Goal: Task Accomplishment & Management: Use online tool/utility

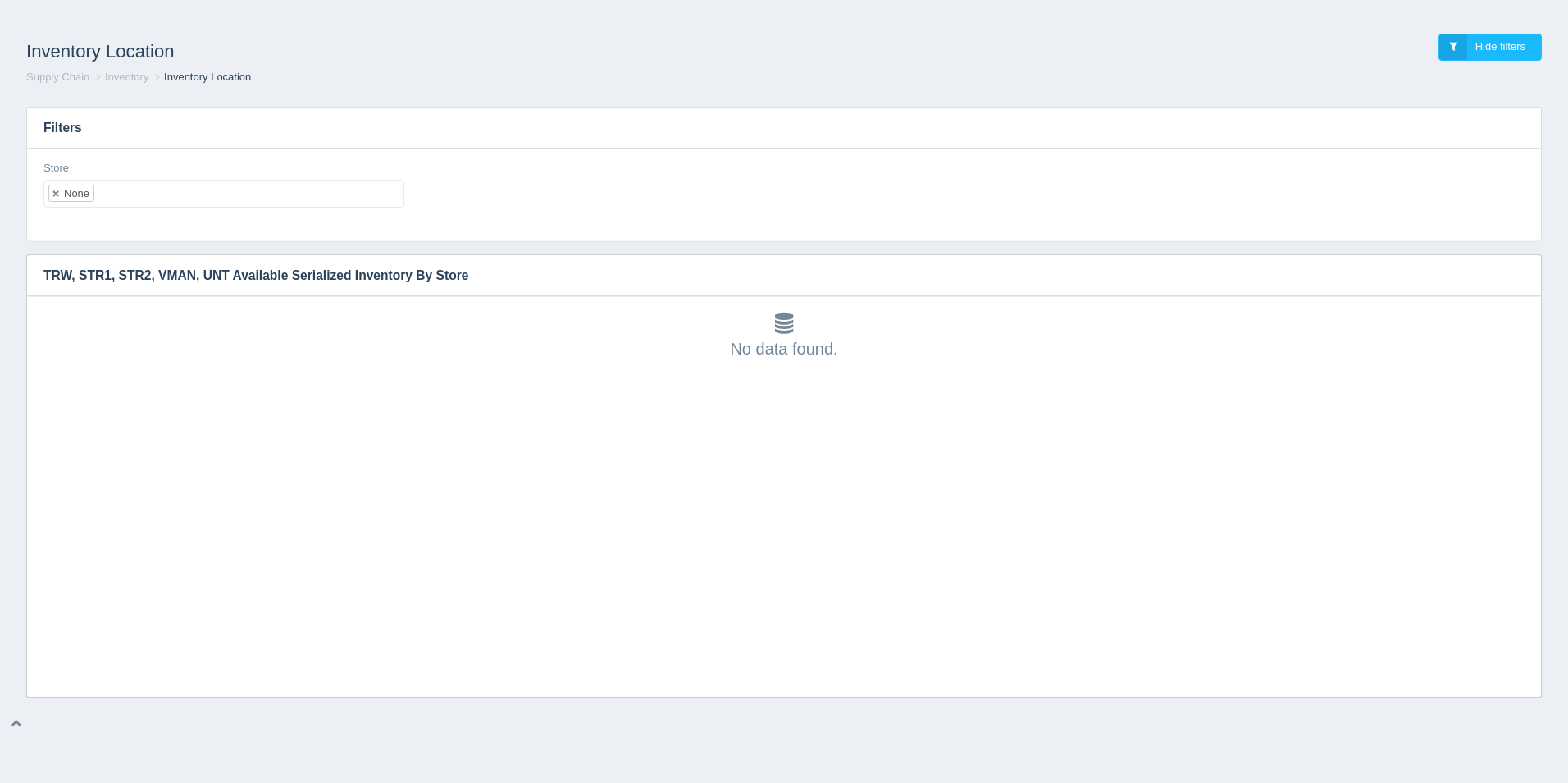
scroll to position [5, 0]
click at [48, 345] on div "No data found." at bounding box center [784, 336] width 1481 height 48
click at [285, 187] on ul "None" at bounding box center [224, 193] width 361 height 28
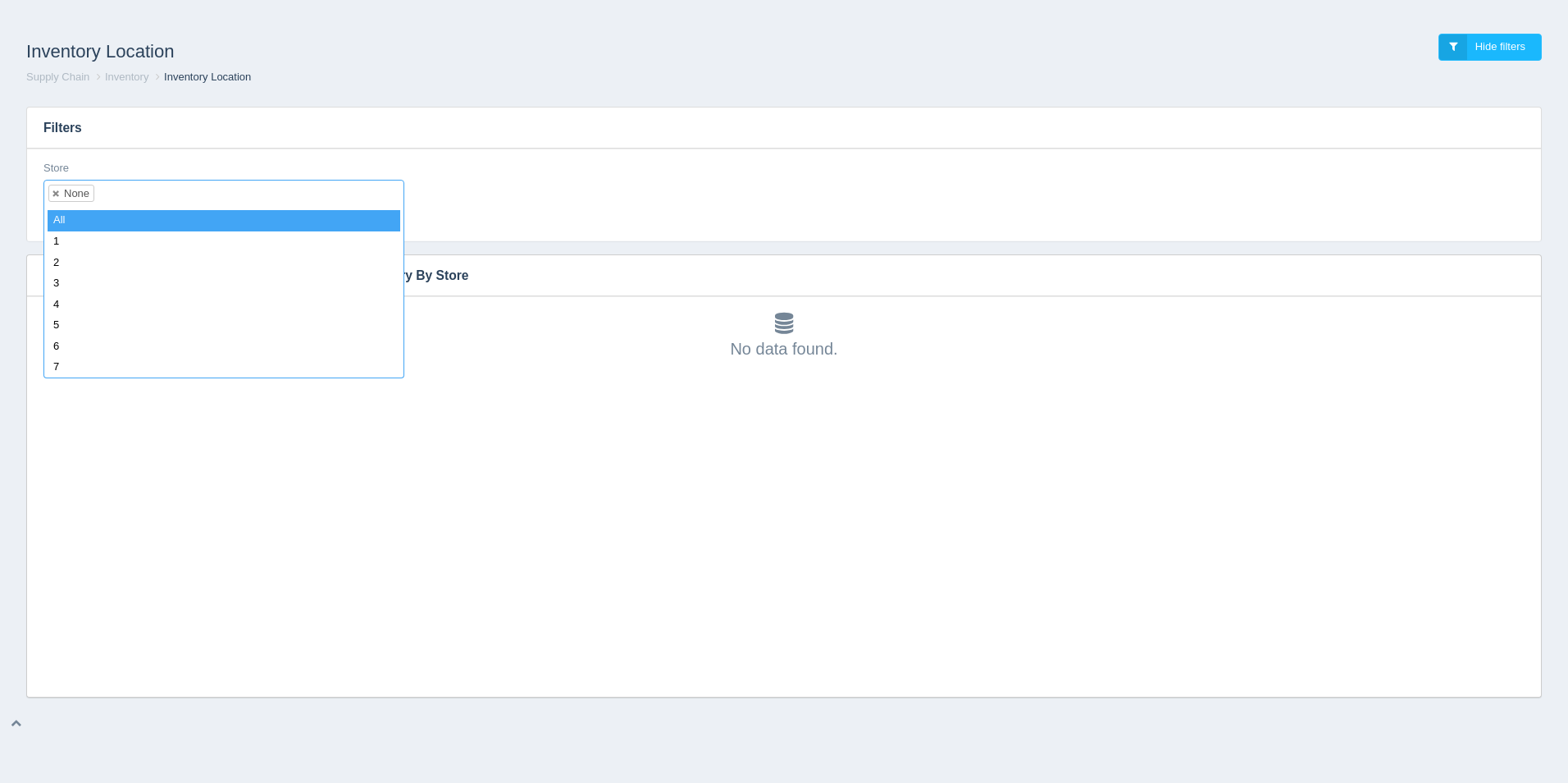
select select
type input "2"
select select "2"
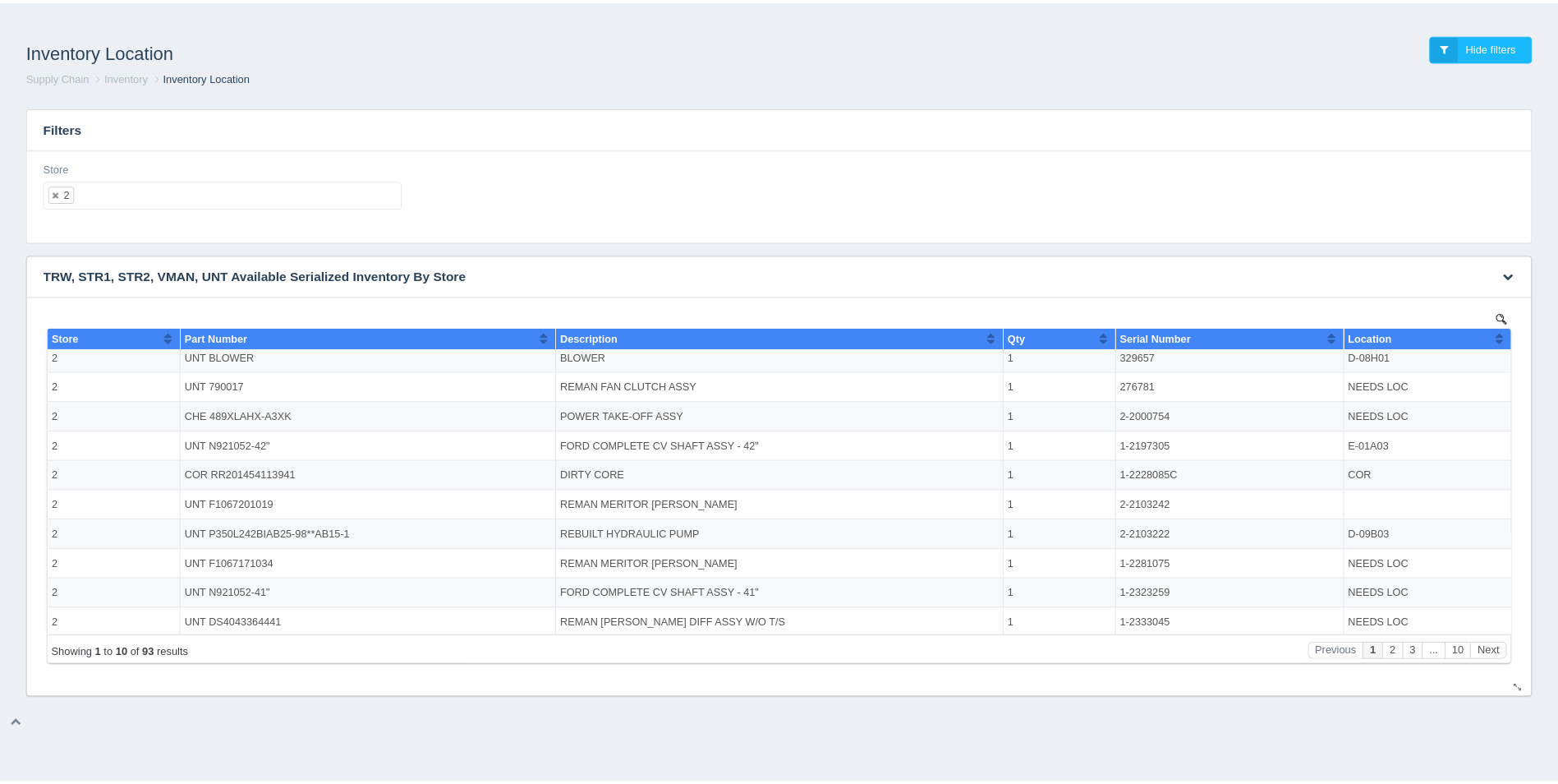
scroll to position [8, 0]
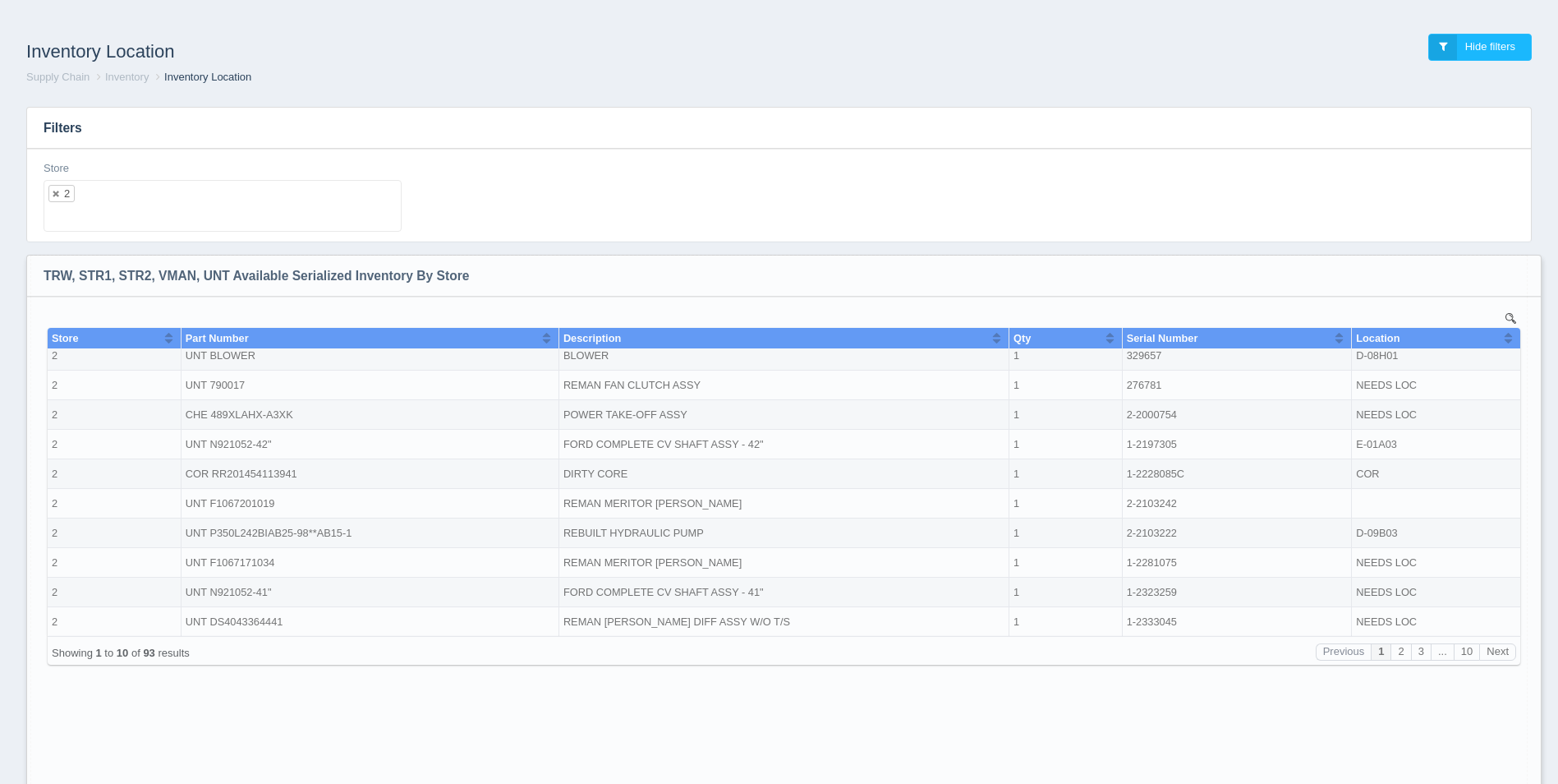
drag, startPoint x: 1531, startPoint y: 688, endPoint x: 1529, endPoint y: 825, distance: 137.0
click at [1529, 783] on html "Inventory Location Hide filters Supply Chain Inventory Inventory Location Filte…" at bounding box center [779, 434] width 1558 height 869
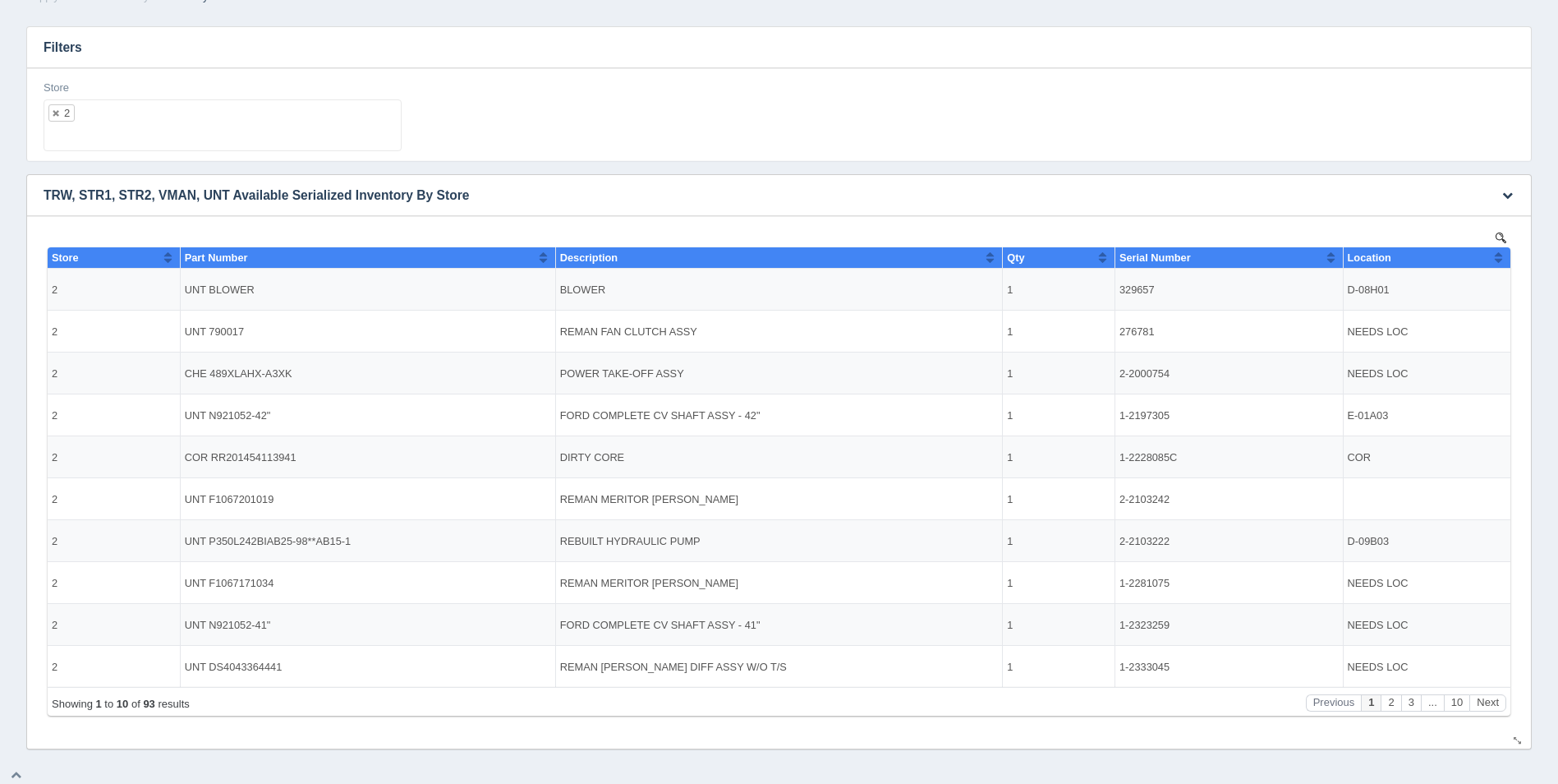
scroll to position [86, 0]
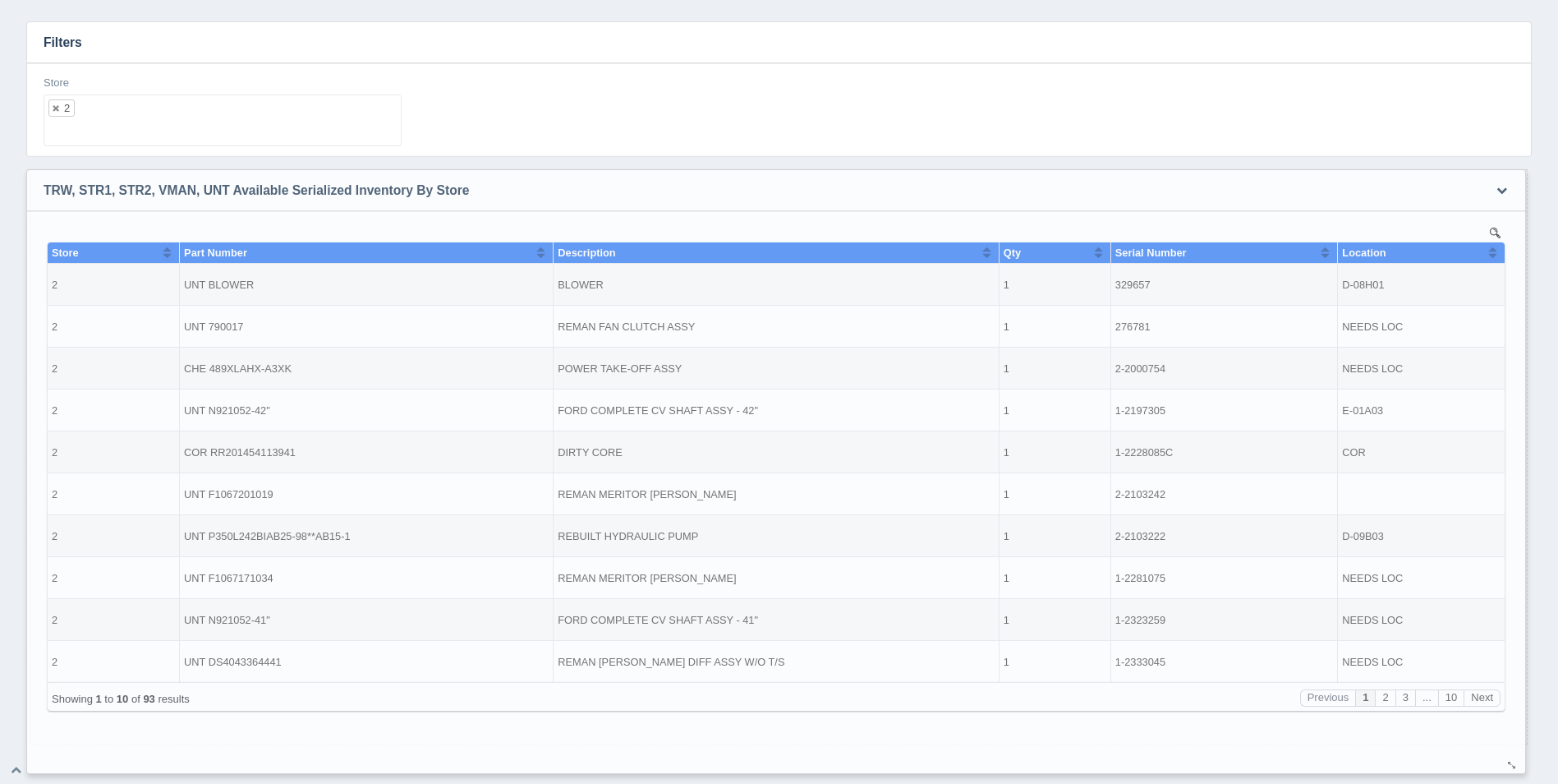
drag, startPoint x: 1514, startPoint y: 735, endPoint x: 1507, endPoint y: 755, distance: 21.2
click at [1509, 759] on div at bounding box center [1513, 765] width 13 height 13
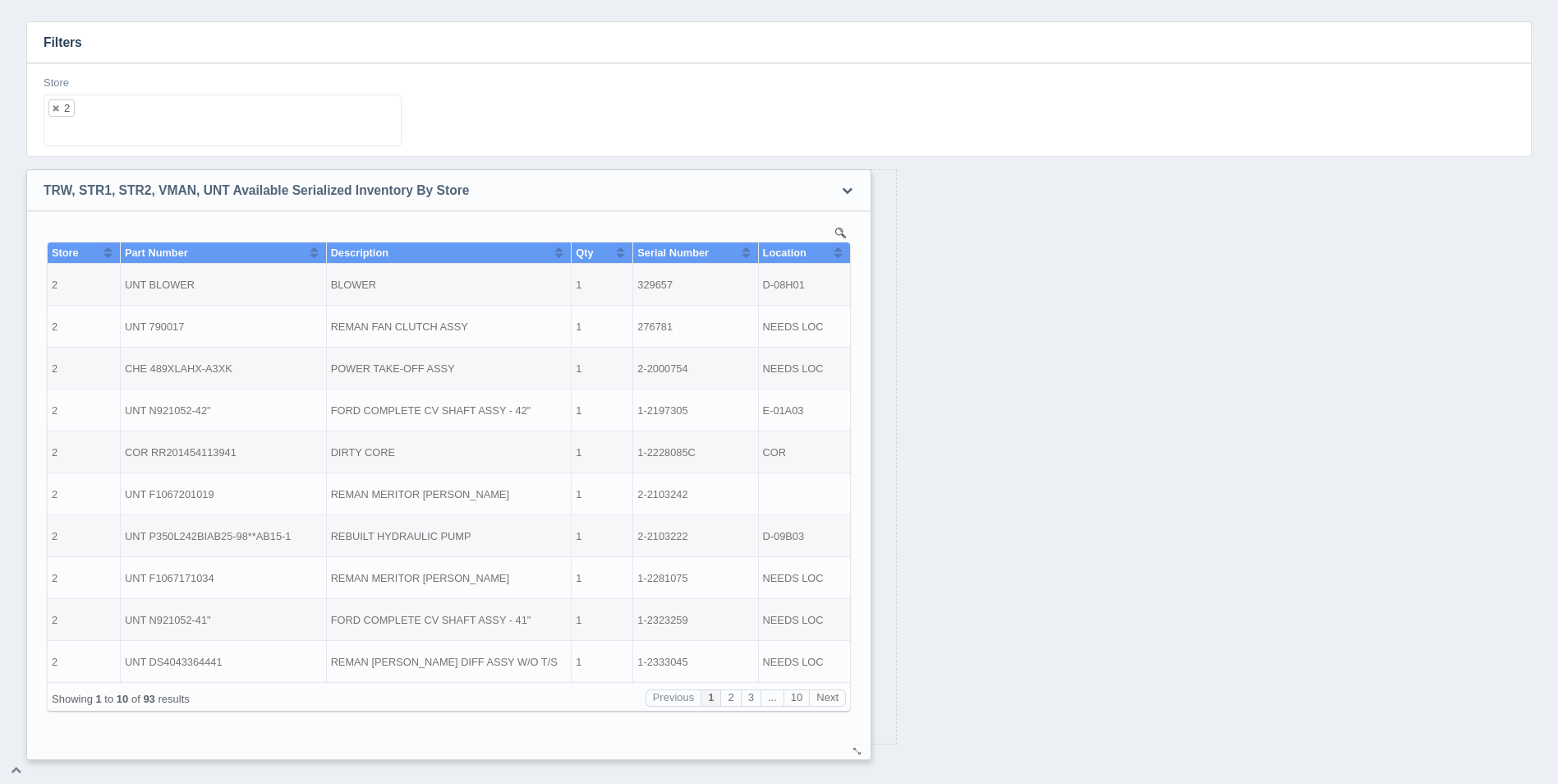
drag, startPoint x: 1523, startPoint y: 739, endPoint x: 863, endPoint y: 755, distance: 660.2
click at [863, 755] on div at bounding box center [858, 751] width 13 height 13
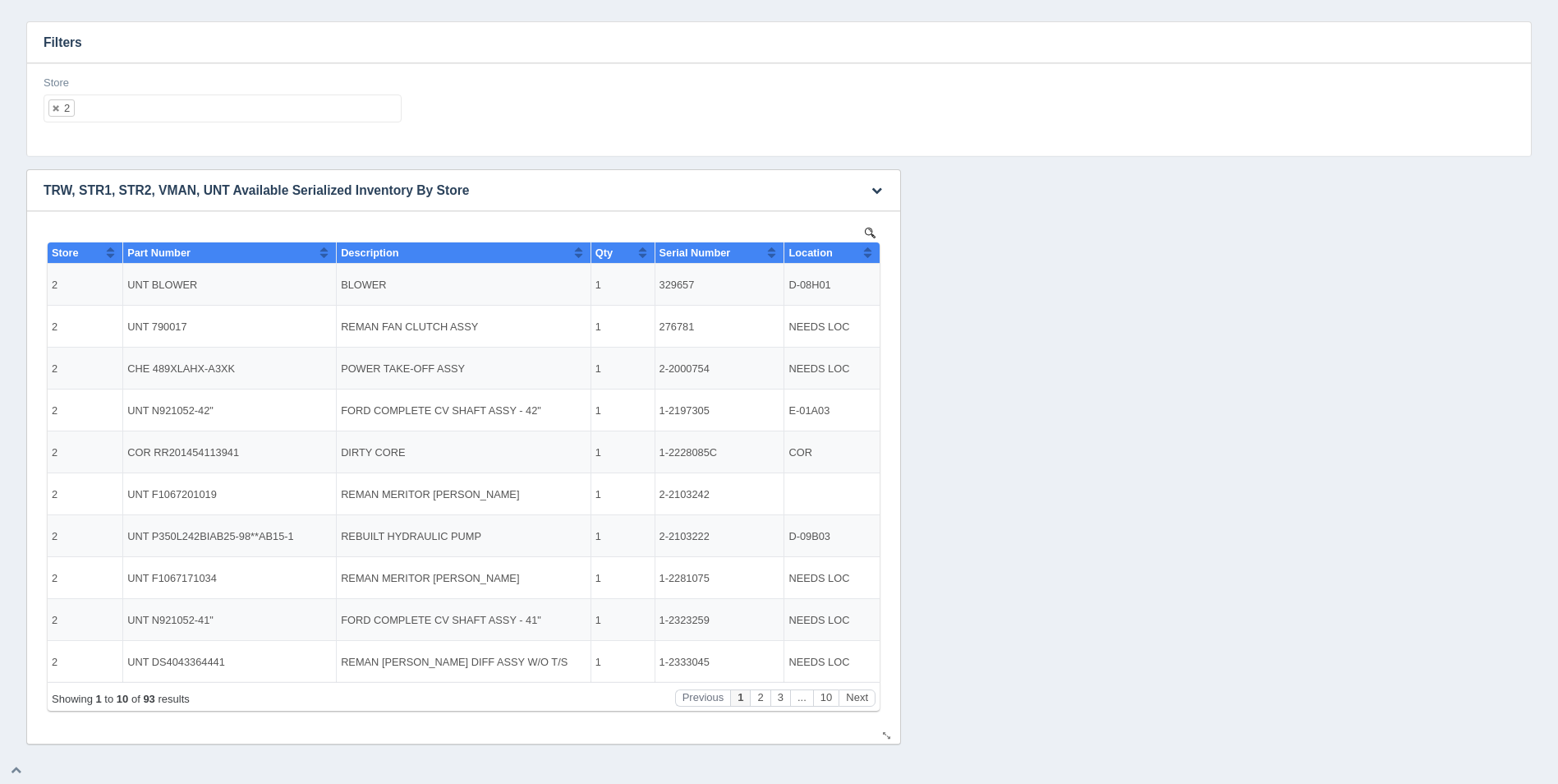
click at [872, 250] on button "Sort column ascending" at bounding box center [867, 252] width 11 height 19
click at [860, 696] on button "Next" at bounding box center [857, 697] width 37 height 18
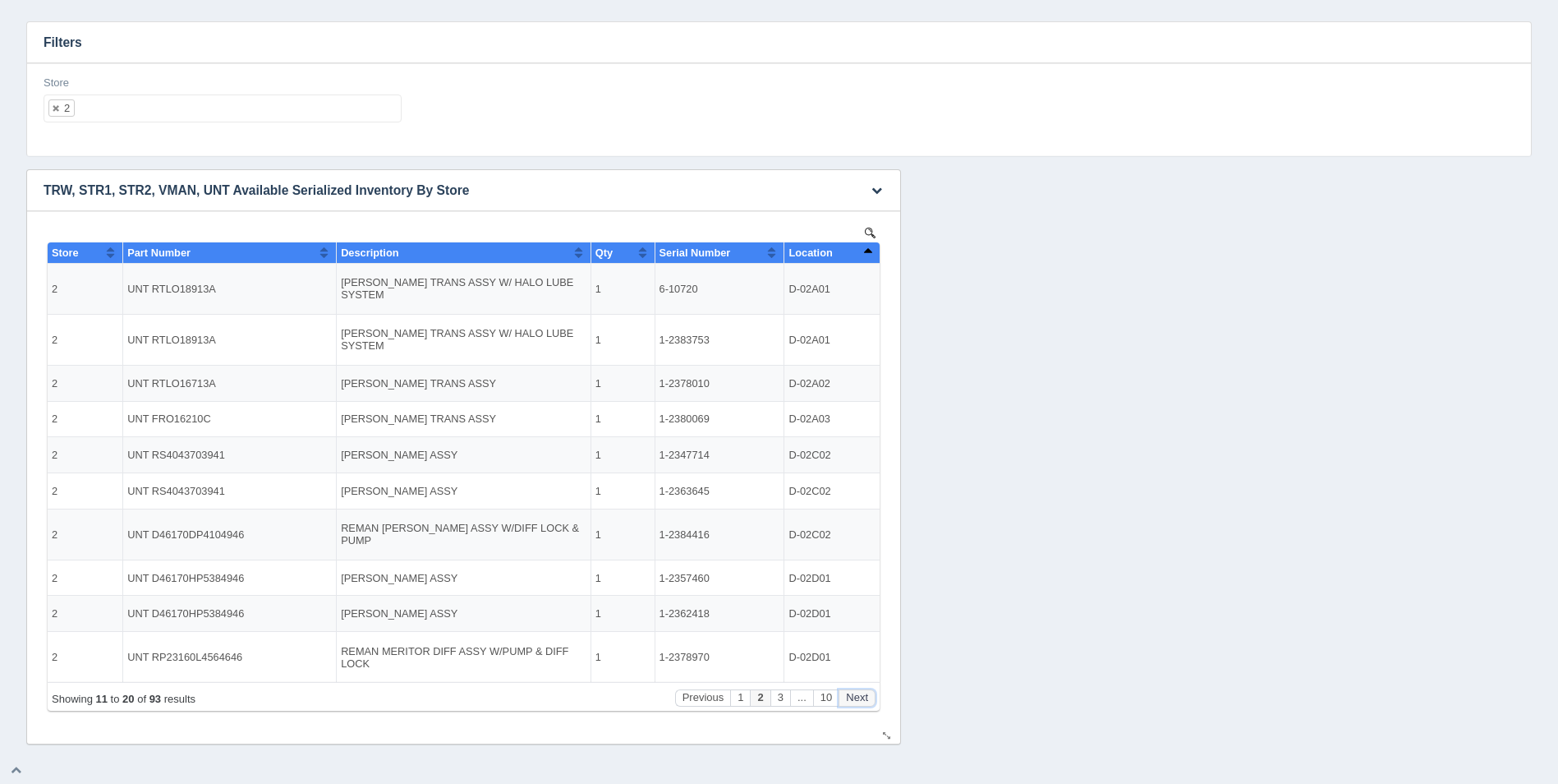
click at [858, 697] on button "Next" at bounding box center [857, 697] width 37 height 18
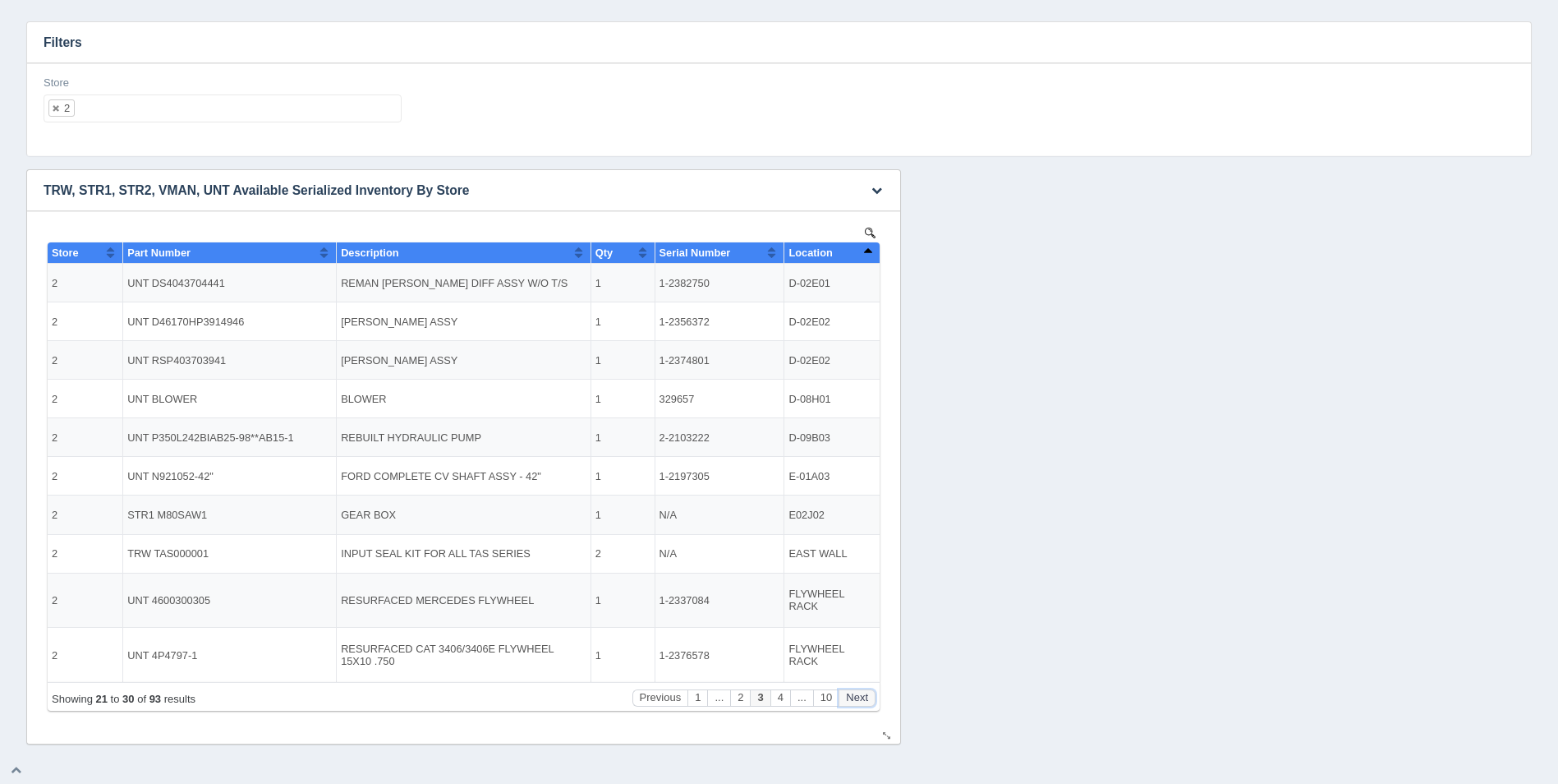
click at [857, 697] on button "Next" at bounding box center [857, 697] width 37 height 18
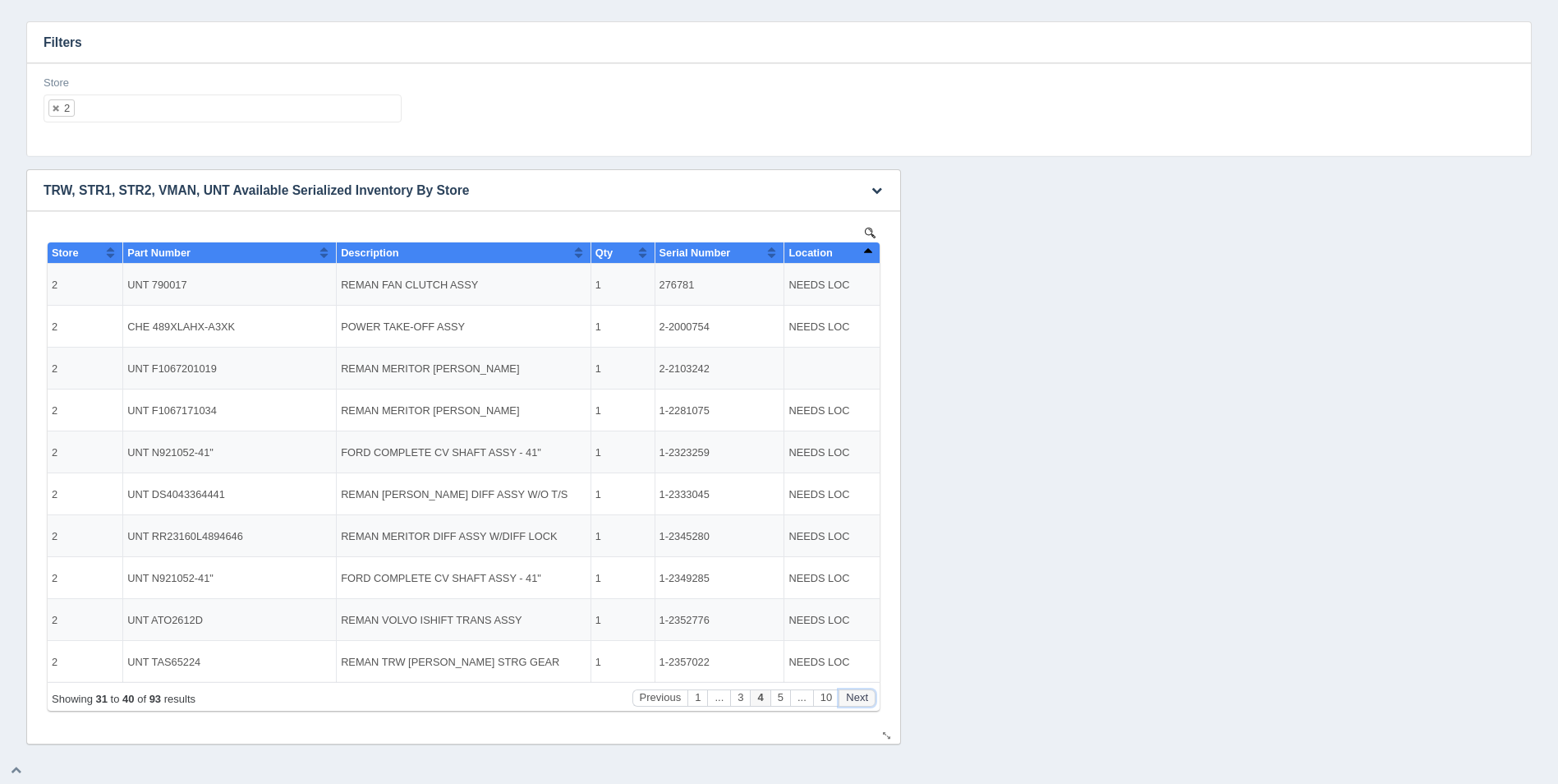
click at [855, 699] on button "Next" at bounding box center [857, 697] width 37 height 18
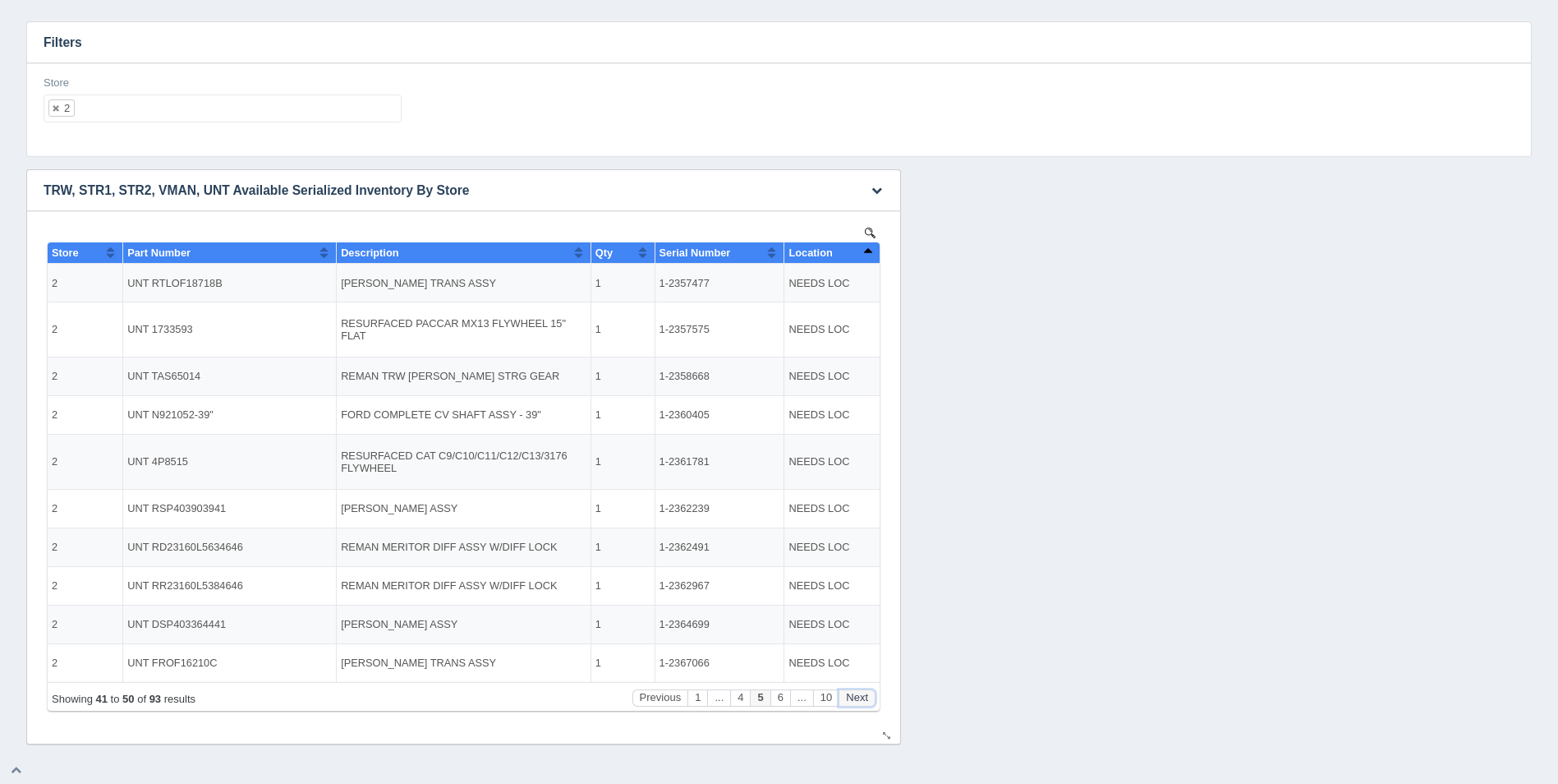
click at [855, 699] on button "Next" at bounding box center [857, 697] width 37 height 18
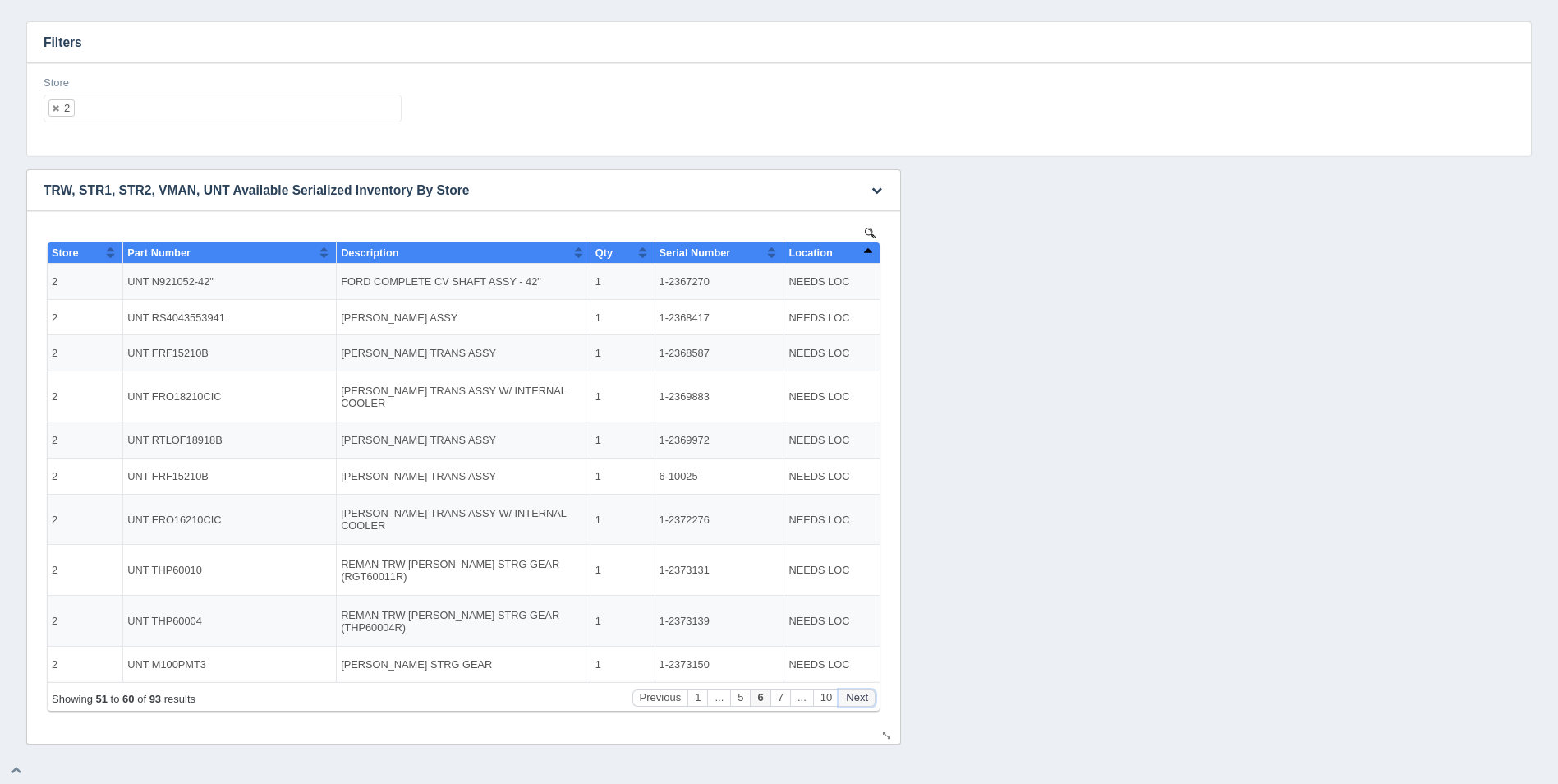
click at [855, 699] on button "Next" at bounding box center [857, 697] width 37 height 18
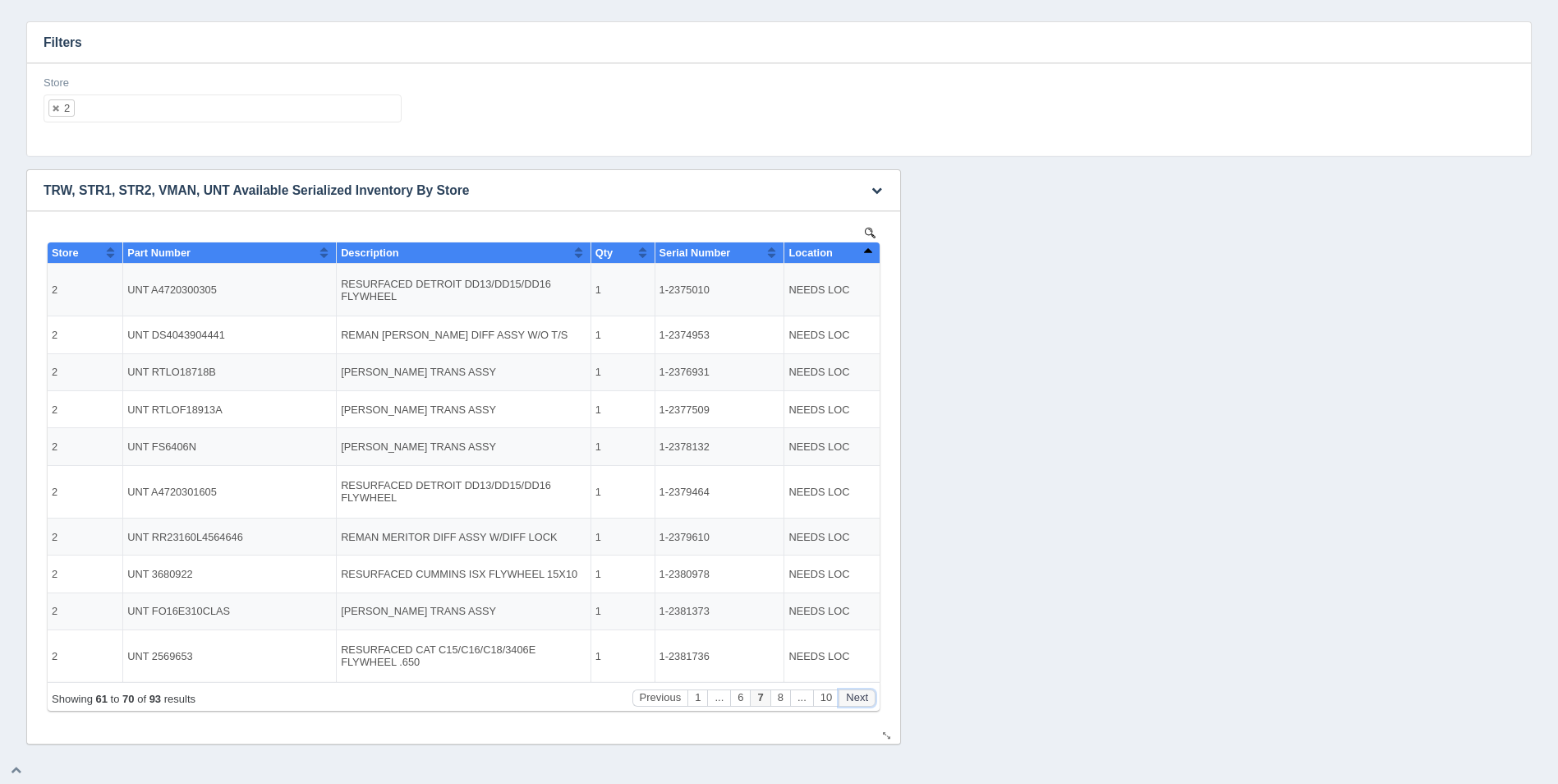
click at [855, 699] on button "Next" at bounding box center [857, 697] width 37 height 18
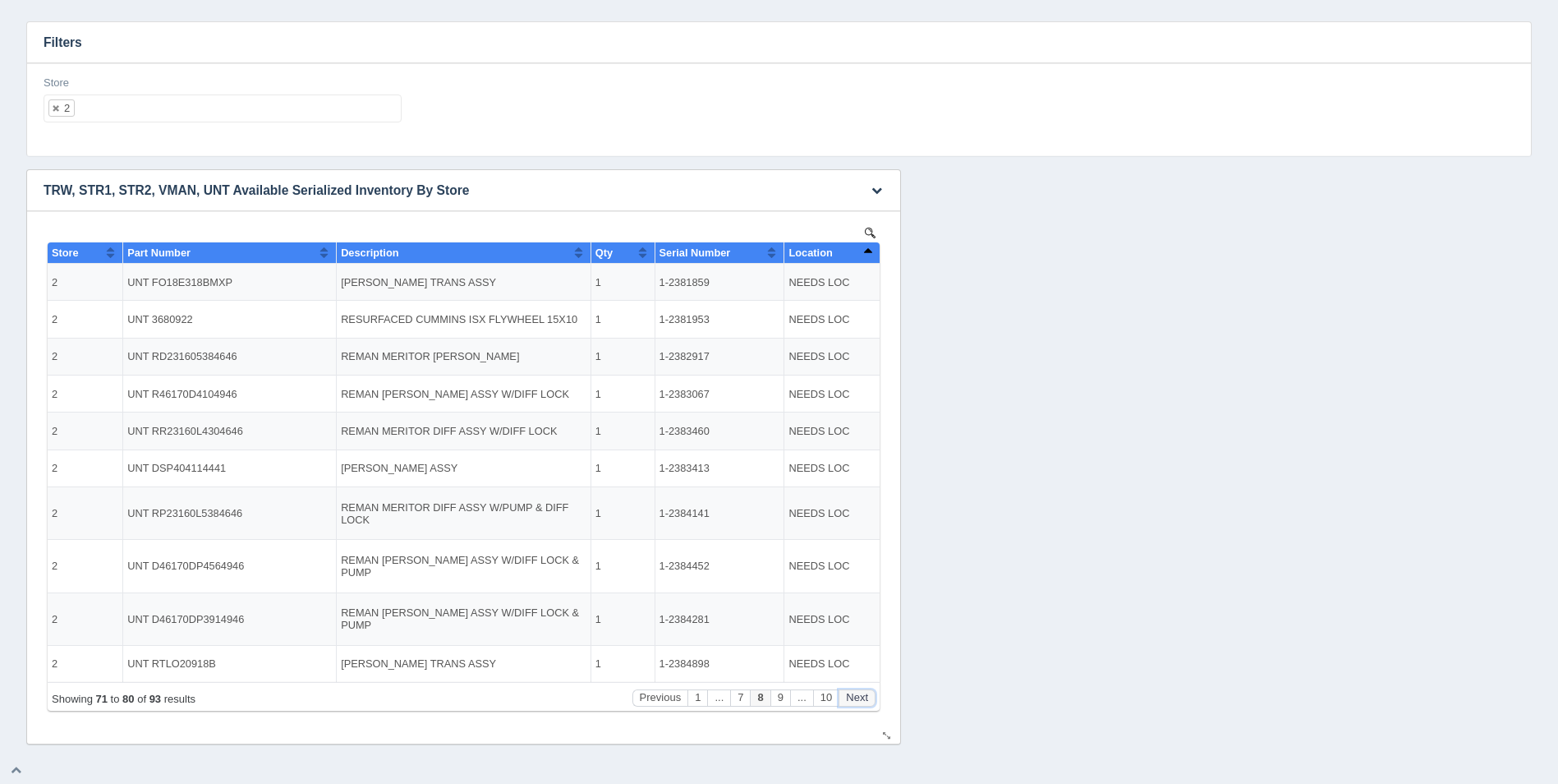
click at [855, 699] on button "Next" at bounding box center [857, 697] width 37 height 18
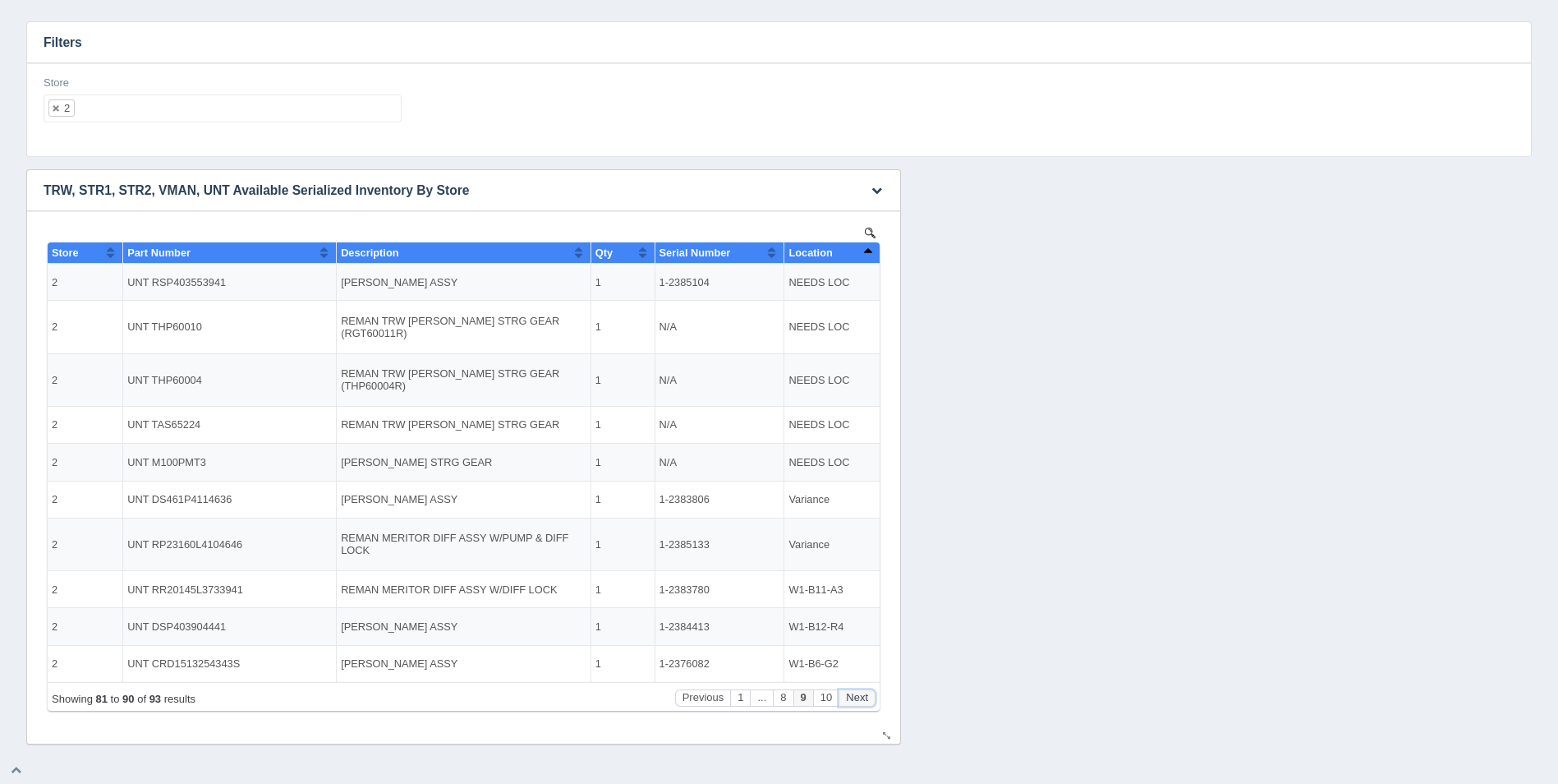
click at [851, 697] on button "Next" at bounding box center [857, 697] width 37 height 18
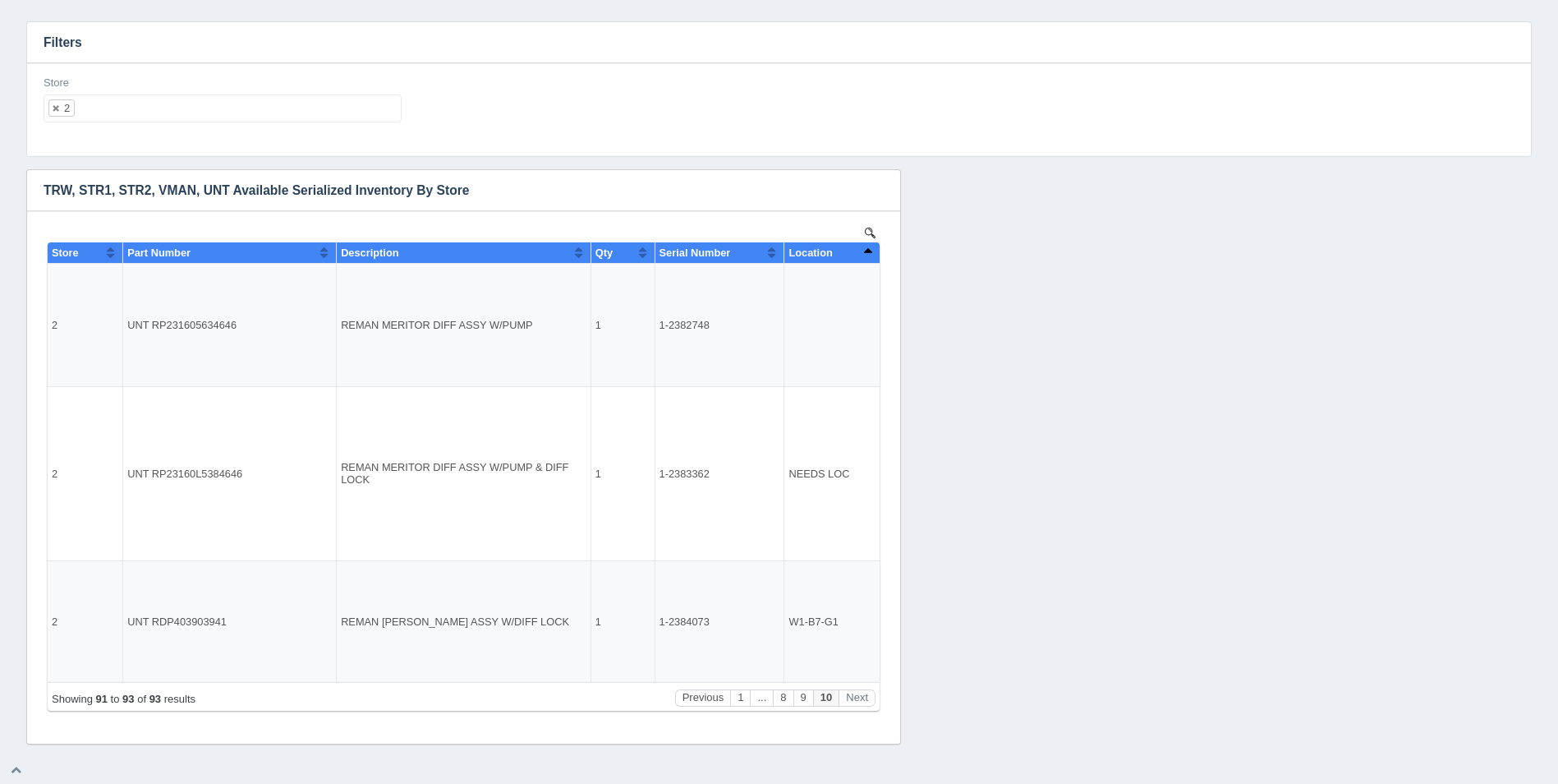
click at [148, 109] on ul "2" at bounding box center [223, 108] width 358 height 28
select select
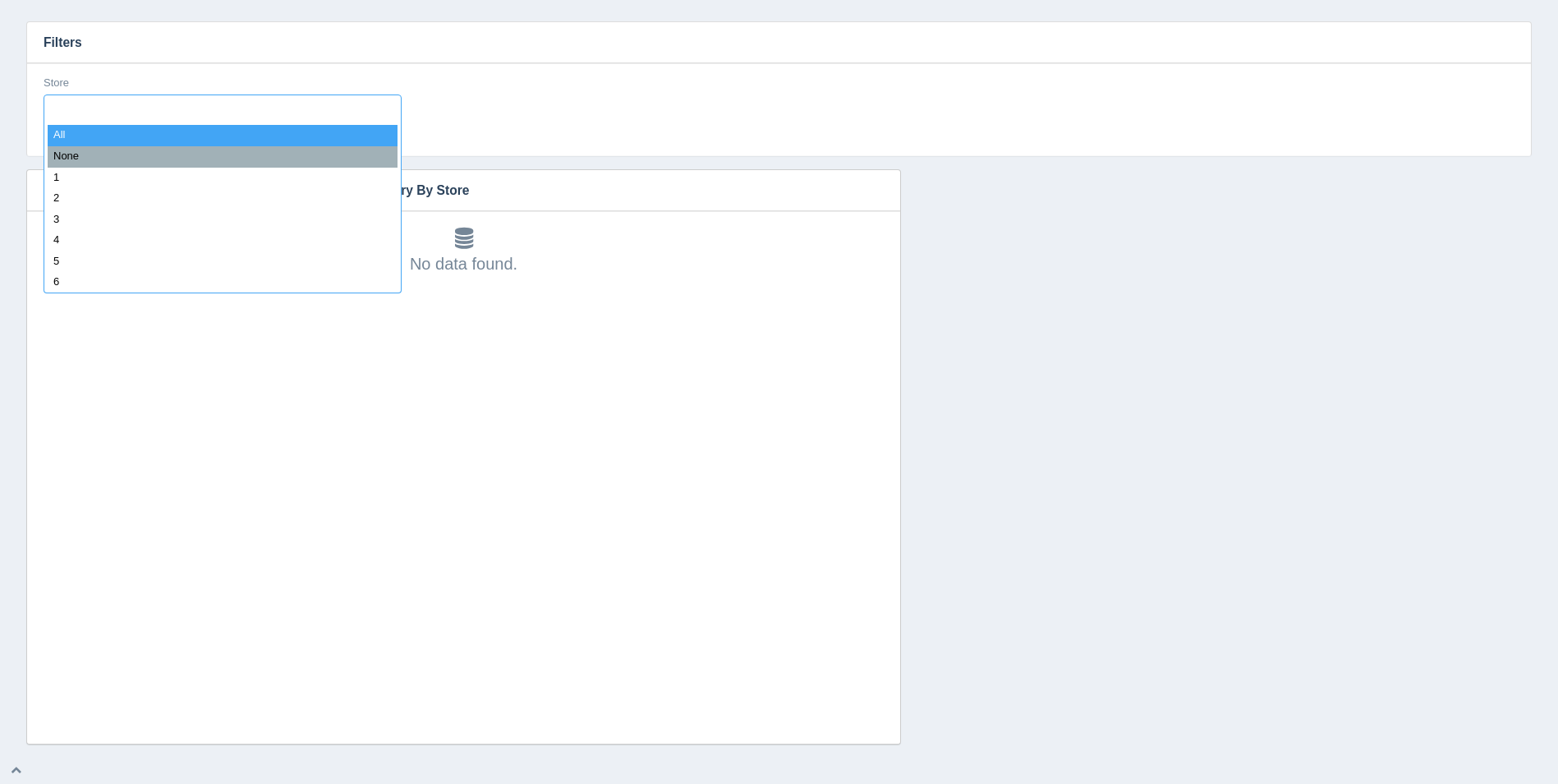
type input "3"
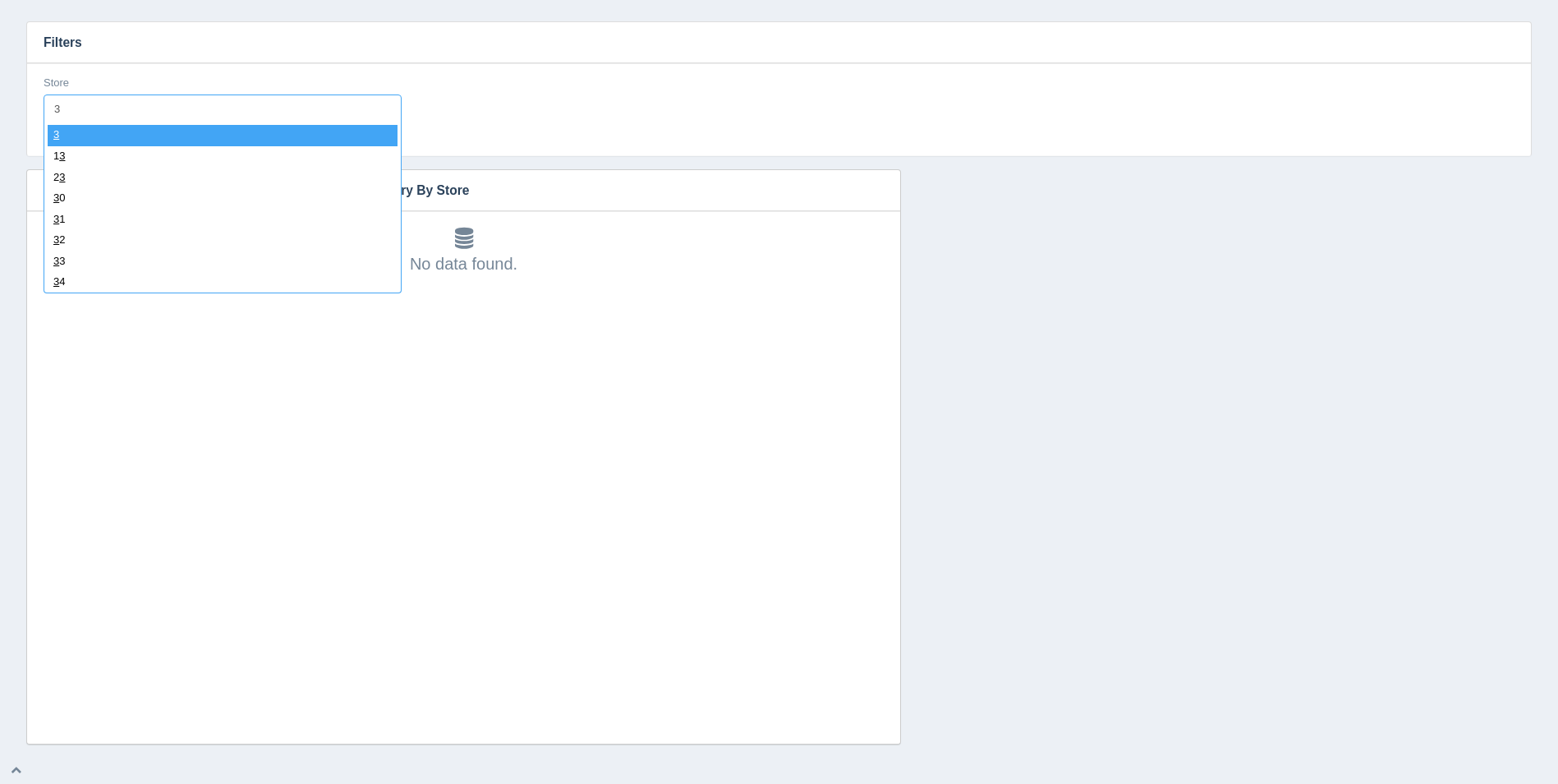
select select "3"
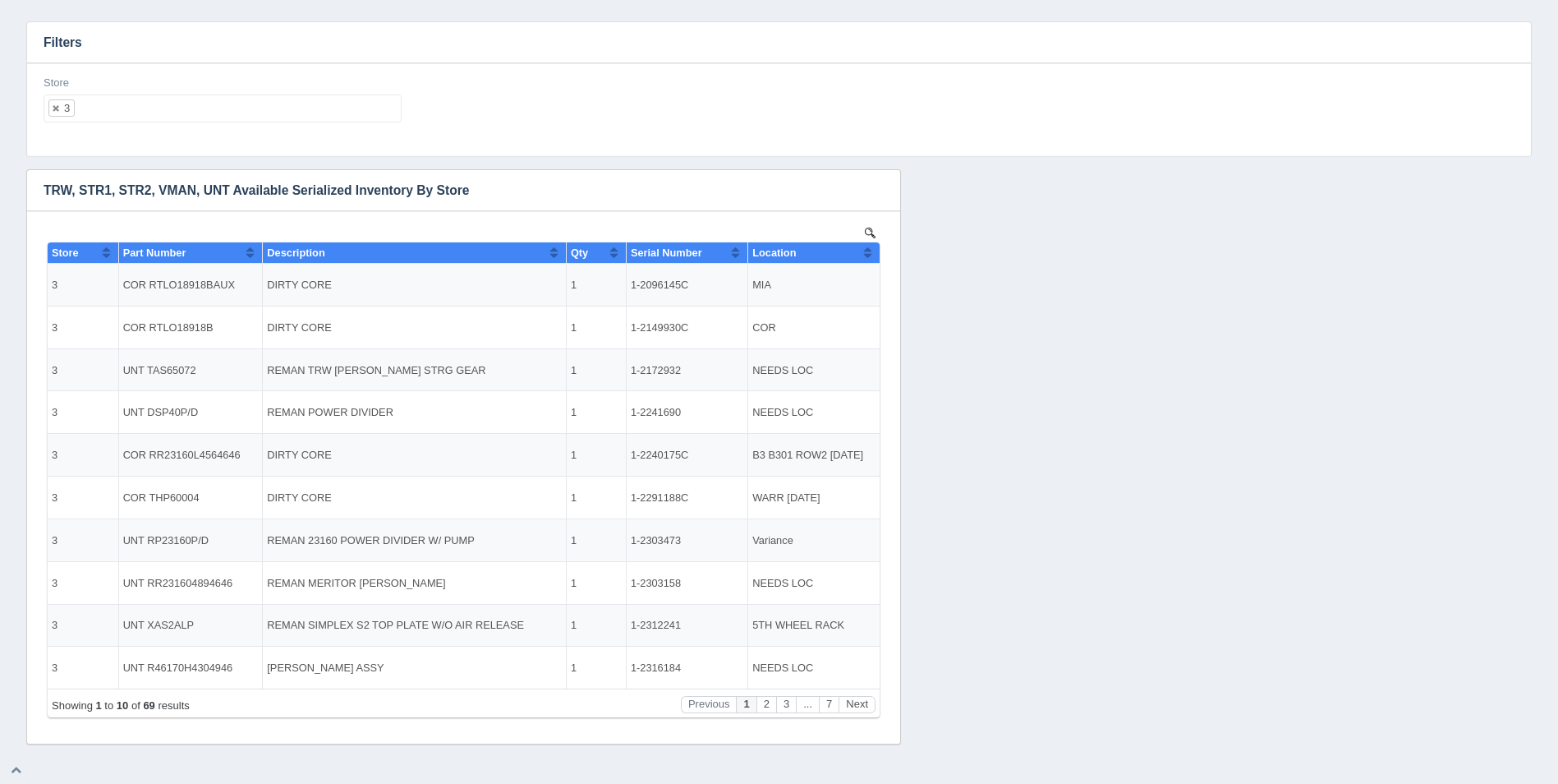
scroll to position [0, 0]
click at [866, 250] on button "Sort column ascending" at bounding box center [867, 252] width 11 height 19
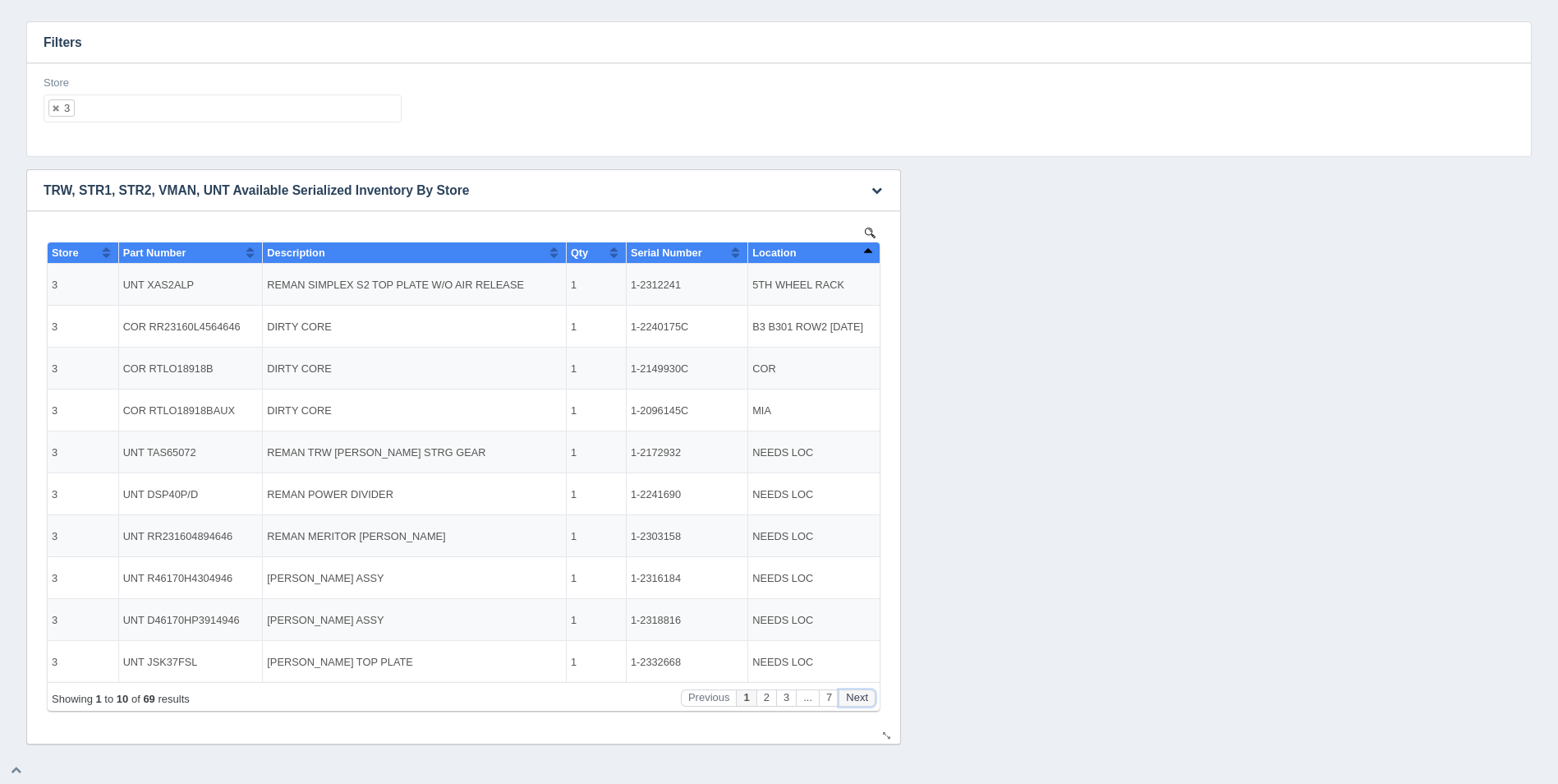
click at [857, 700] on button "Next" at bounding box center [857, 697] width 37 height 18
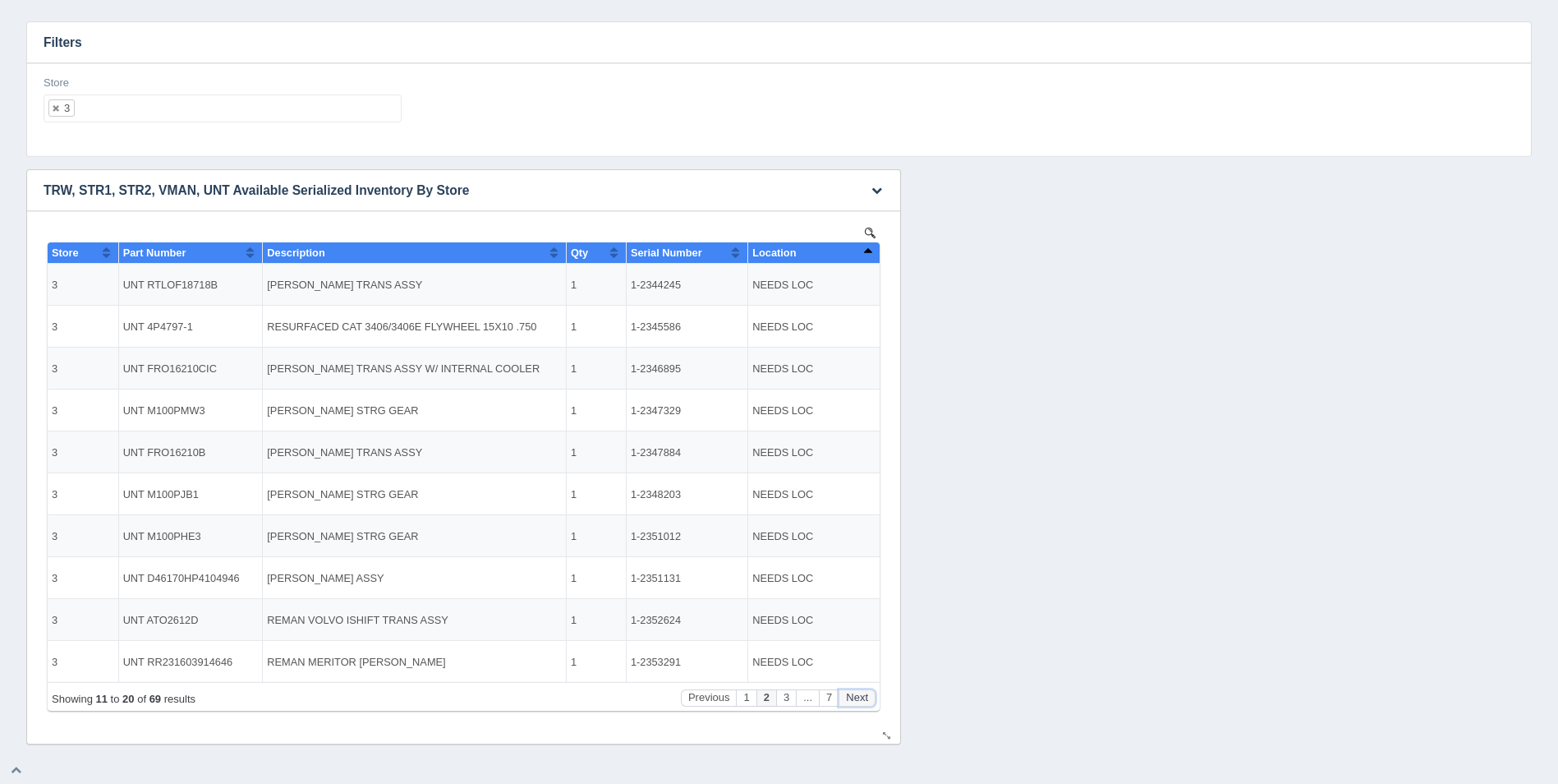
click at [857, 700] on button "Next" at bounding box center [857, 697] width 37 height 18
